Goal: Use online tool/utility: Utilize a website feature to perform a specific function

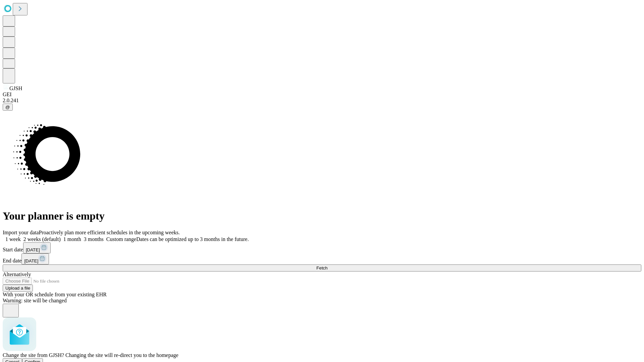
click at [41, 359] on span "Confirm" at bounding box center [33, 361] width 16 height 5
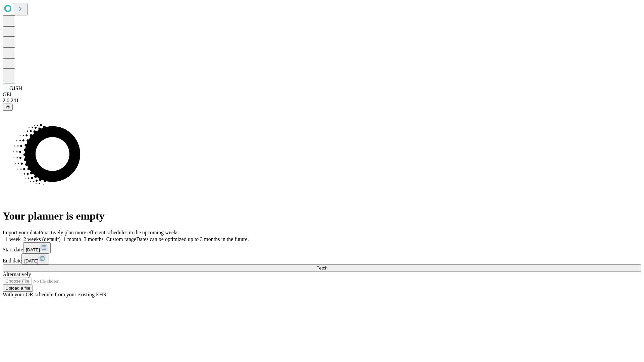
click at [81, 236] on label "1 month" at bounding box center [71, 239] width 20 height 6
click at [327, 265] on span "Fetch" at bounding box center [321, 267] width 11 height 5
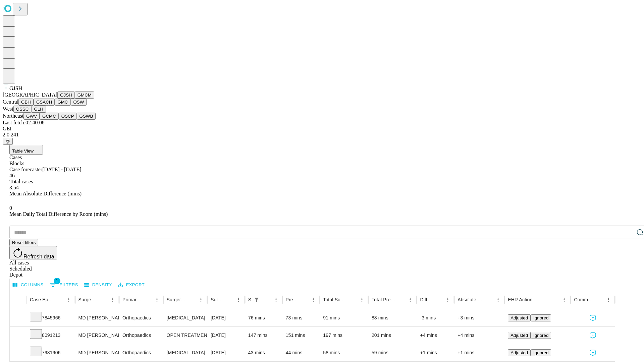
click at [75, 99] on button "GMCM" at bounding box center [84, 95] width 19 height 7
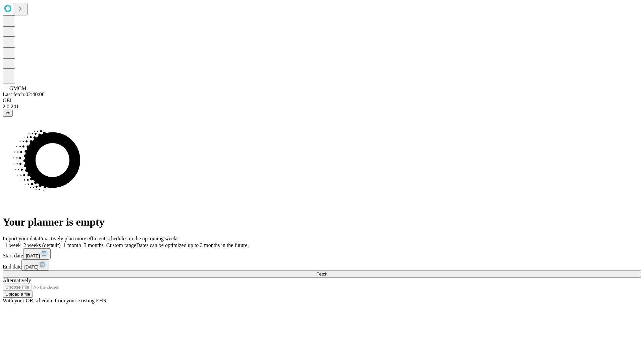
click at [81, 242] on label "1 month" at bounding box center [71, 245] width 20 height 6
click at [327, 271] on span "Fetch" at bounding box center [321, 273] width 11 height 5
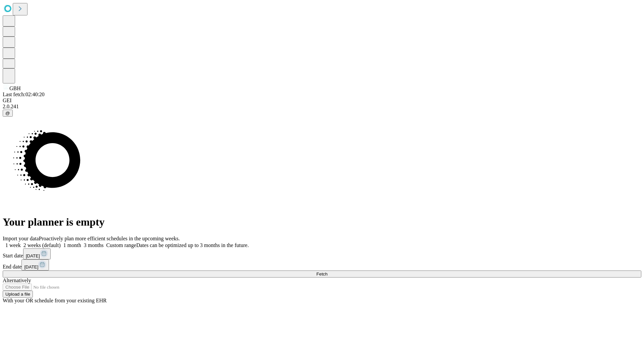
click at [81, 242] on label "1 month" at bounding box center [71, 245] width 20 height 6
click at [327, 271] on span "Fetch" at bounding box center [321, 273] width 11 height 5
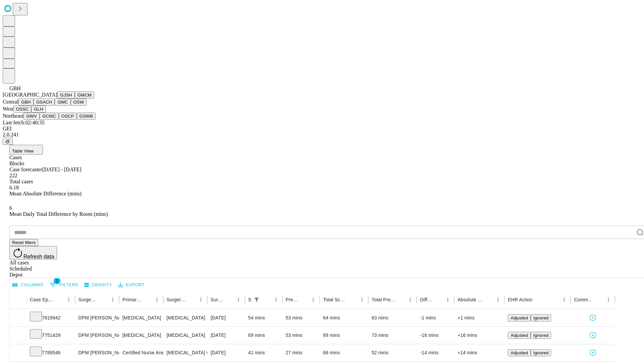
click at [52, 106] on button "GSACH" at bounding box center [44, 102] width 21 height 7
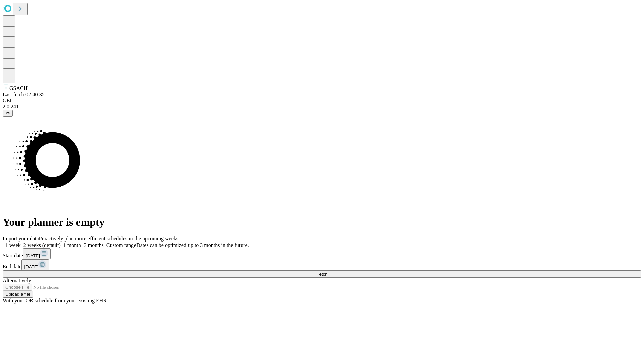
click at [81, 242] on label "1 month" at bounding box center [71, 245] width 20 height 6
click at [327, 271] on span "Fetch" at bounding box center [321, 273] width 11 height 5
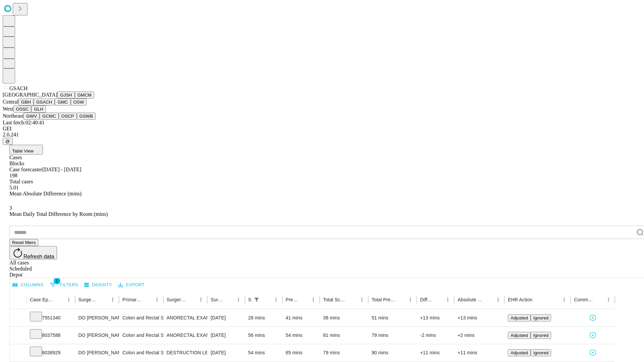
click at [55, 106] on button "GMC" at bounding box center [63, 102] width 16 height 7
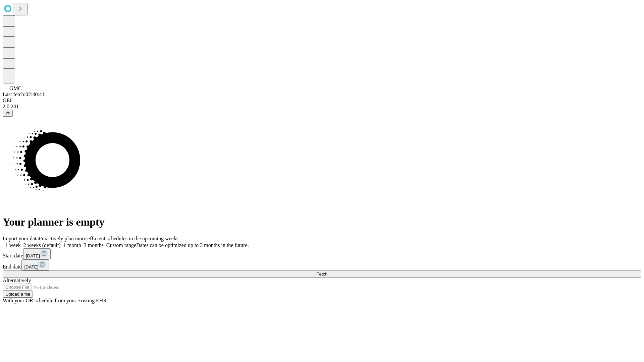
click at [81, 242] on label "1 month" at bounding box center [71, 245] width 20 height 6
click at [327, 271] on span "Fetch" at bounding box center [321, 273] width 11 height 5
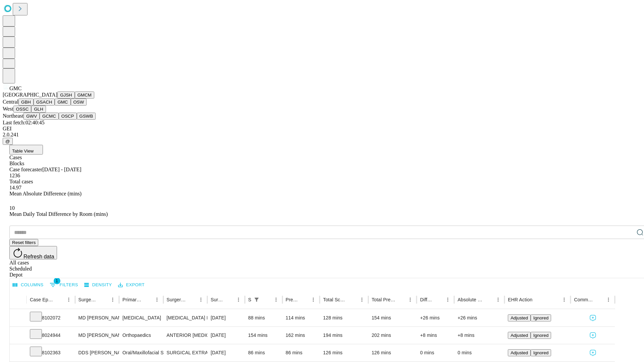
click at [71, 106] on button "OSW" at bounding box center [79, 102] width 16 height 7
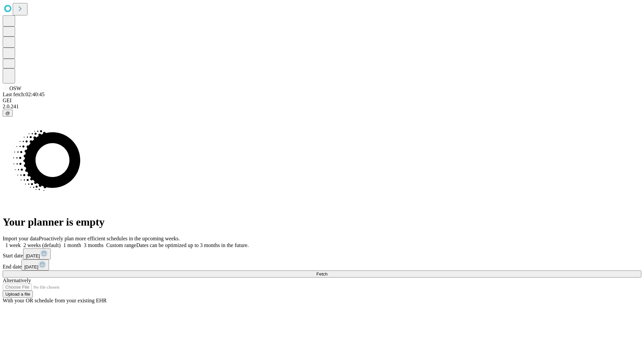
click at [81, 242] on label "1 month" at bounding box center [71, 245] width 20 height 6
click at [327, 271] on span "Fetch" at bounding box center [321, 273] width 11 height 5
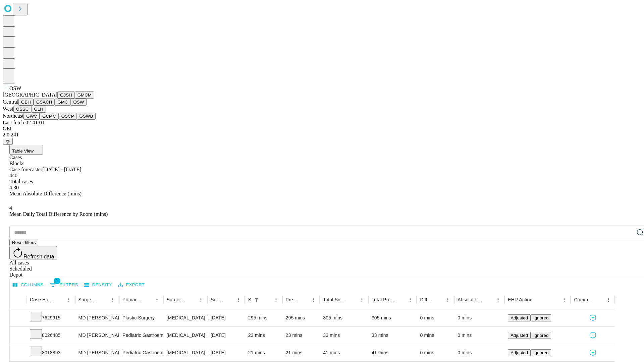
click at [32, 113] on button "OSSC" at bounding box center [22, 109] width 18 height 7
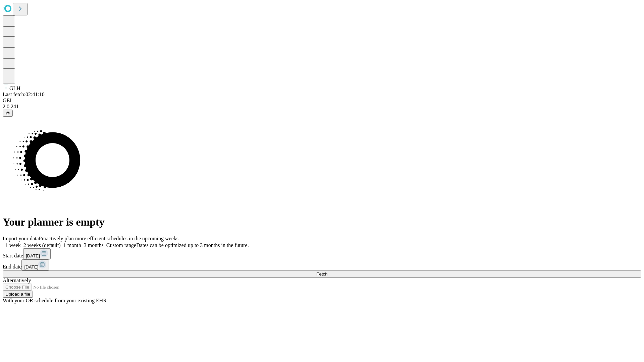
click at [81, 242] on label "1 month" at bounding box center [71, 245] width 20 height 6
click at [327, 271] on span "Fetch" at bounding box center [321, 273] width 11 height 5
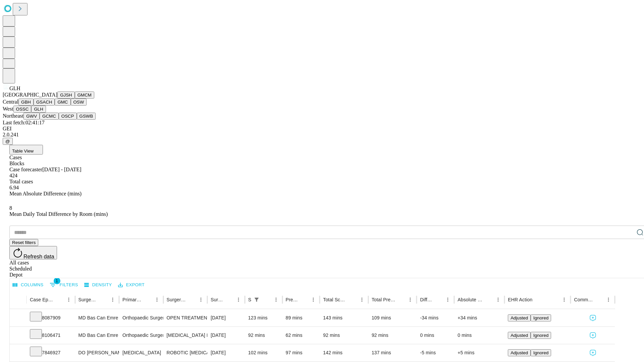
click at [40, 120] on button "GWV" at bounding box center [31, 116] width 16 height 7
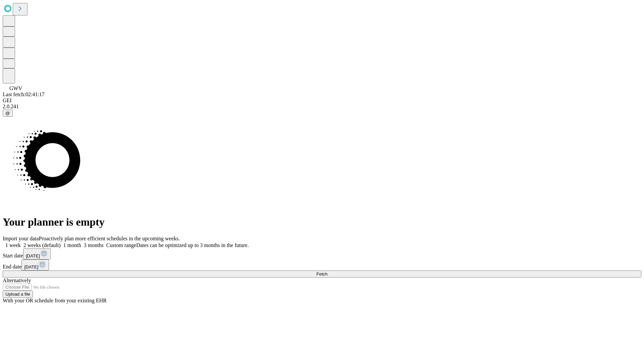
click at [327, 271] on span "Fetch" at bounding box center [321, 273] width 11 height 5
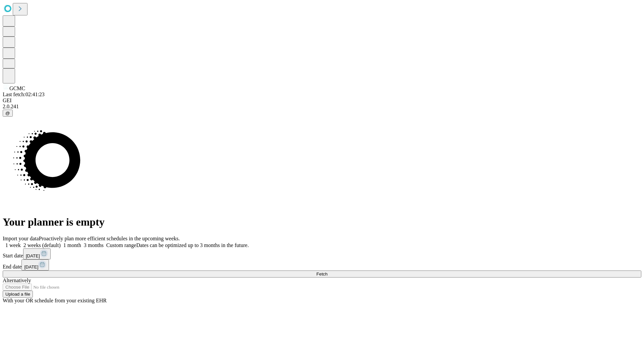
click at [81, 242] on label "1 month" at bounding box center [71, 245] width 20 height 6
click at [327, 271] on span "Fetch" at bounding box center [321, 273] width 11 height 5
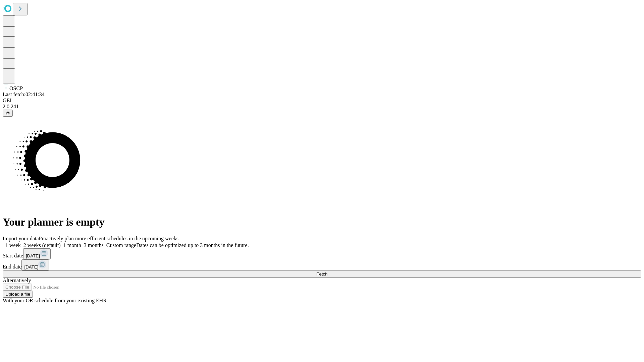
click at [81, 242] on label "1 month" at bounding box center [71, 245] width 20 height 6
click at [327, 271] on span "Fetch" at bounding box center [321, 273] width 11 height 5
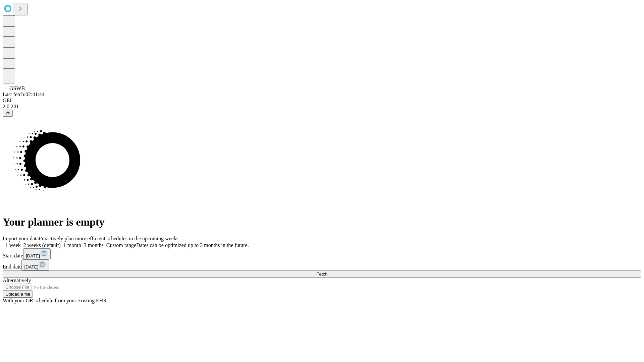
click at [81, 242] on label "1 month" at bounding box center [71, 245] width 20 height 6
click at [327, 271] on span "Fetch" at bounding box center [321, 273] width 11 height 5
